Goal: Find specific page/section: Find specific page/section

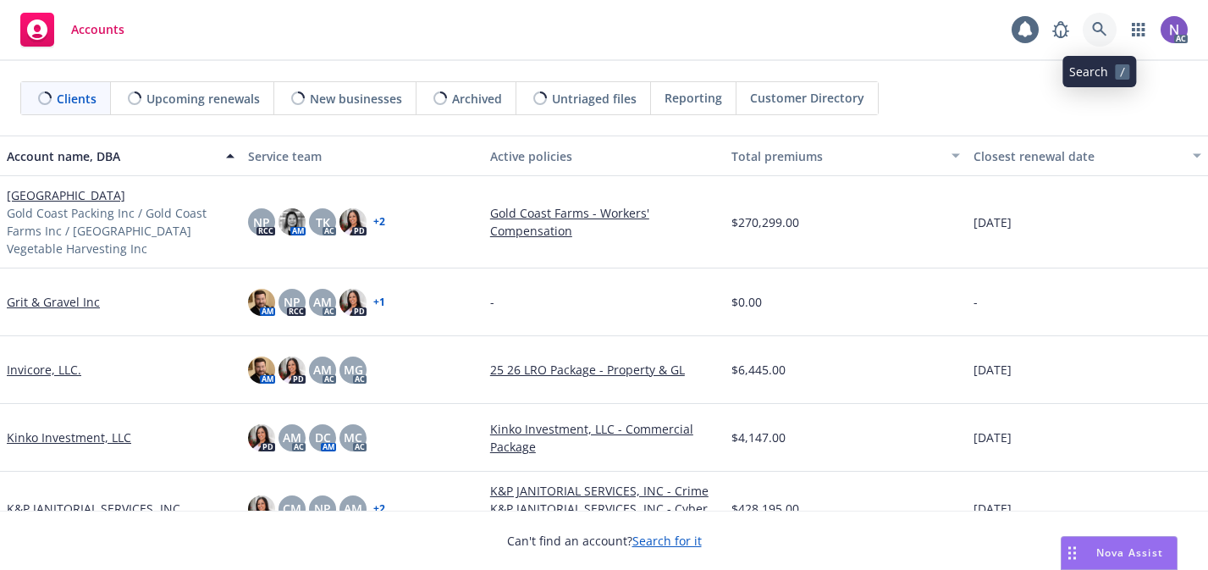
click at [1100, 33] on icon at bounding box center [1099, 29] width 15 height 15
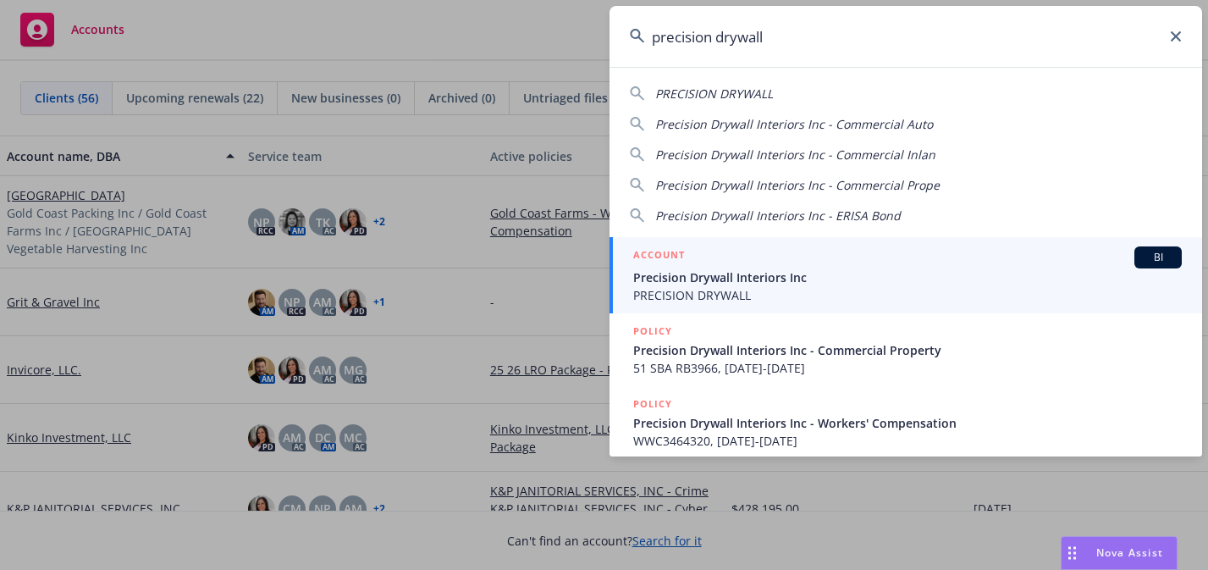
type input "precision drywall"
click at [967, 263] on div "ACCOUNT BI" at bounding box center [907, 257] width 548 height 22
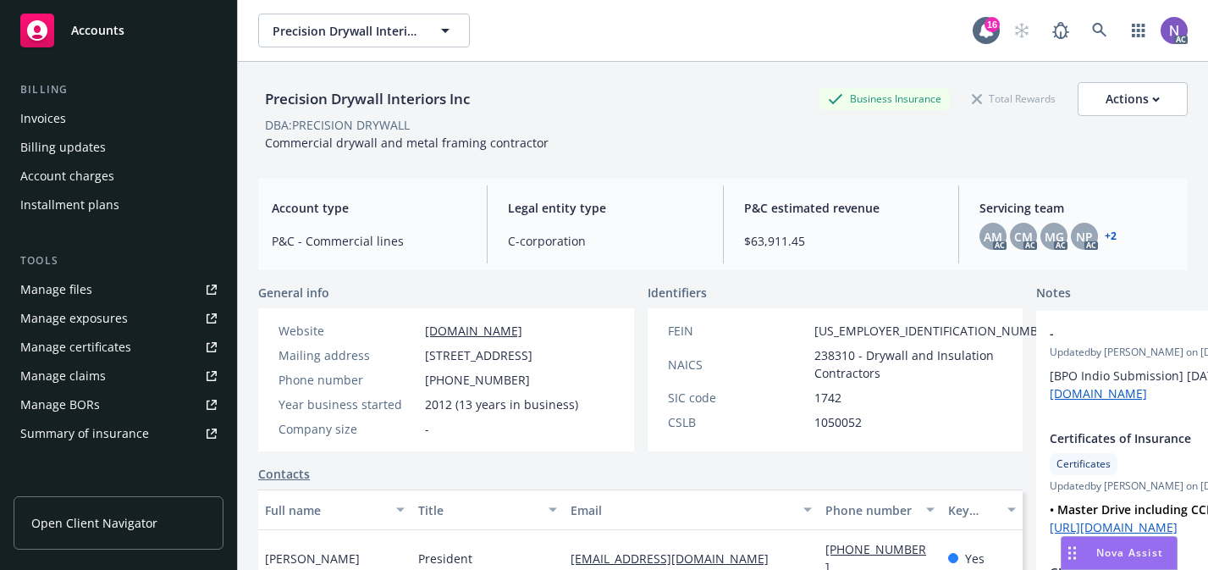
scroll to position [264, 0]
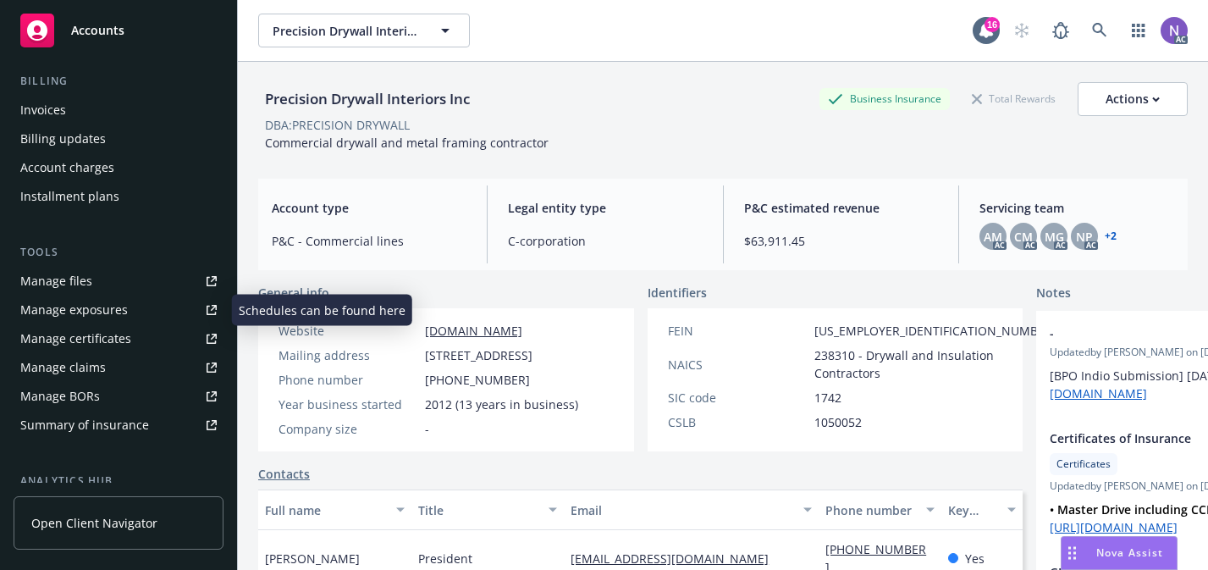
click at [116, 308] on div "Manage exposures" at bounding box center [73, 309] width 107 height 27
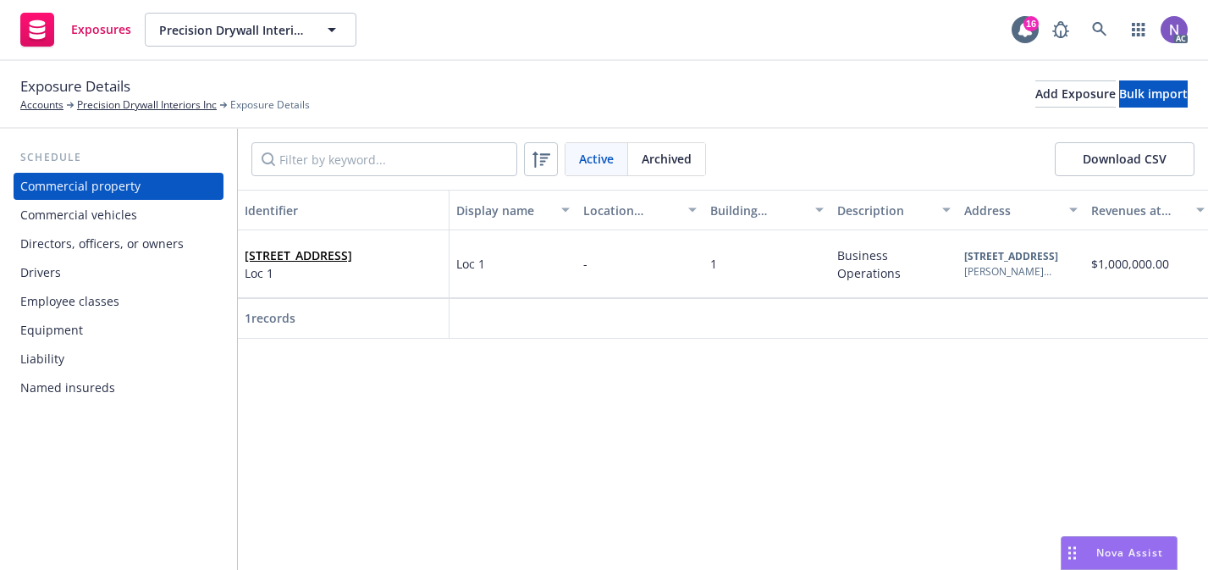
click at [157, 279] on div "Drivers" at bounding box center [118, 272] width 196 height 27
